Goal: Task Accomplishment & Management: Manage account settings

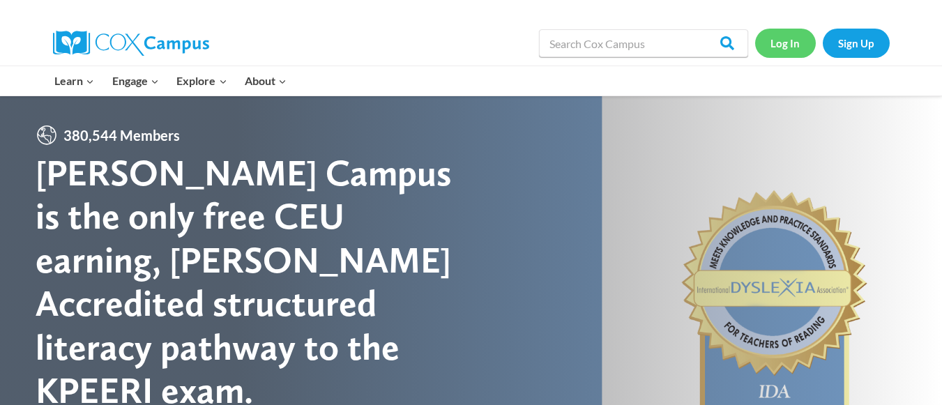
click at [786, 43] on link "Log In" at bounding box center [785, 43] width 61 height 29
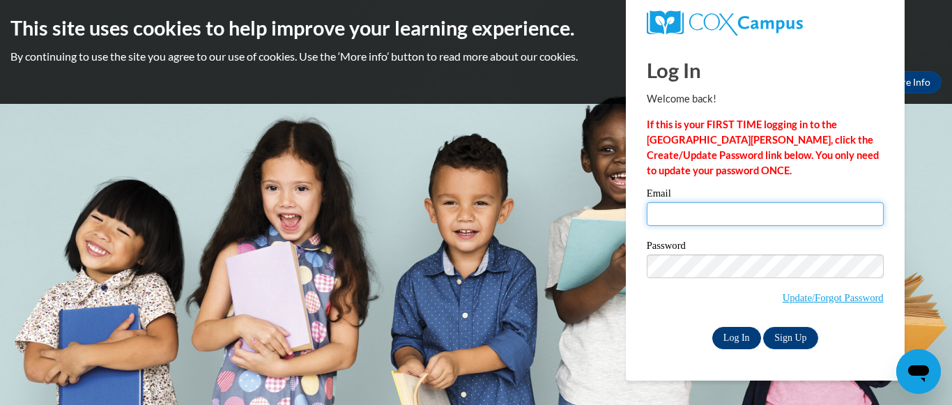
type input "[PERSON_NAME][EMAIL_ADDRESS][PERSON_NAME][DOMAIN_NAME]"
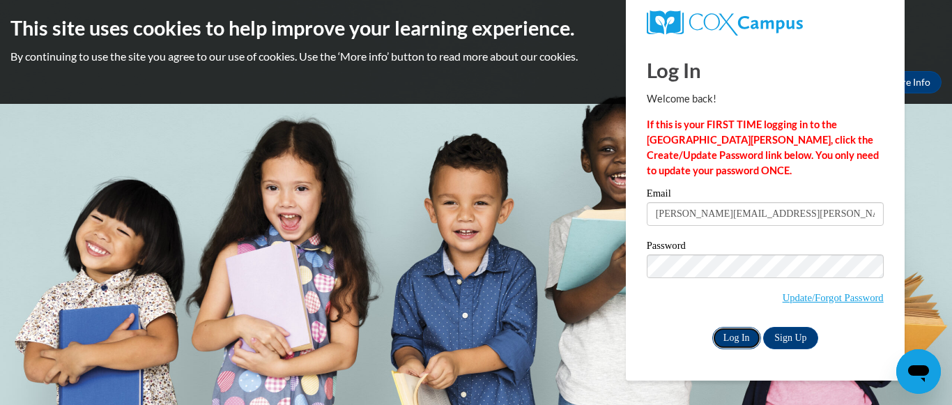
click at [737, 339] on input "Log In" at bounding box center [736, 338] width 49 height 22
